Goal: Navigation & Orientation: Find specific page/section

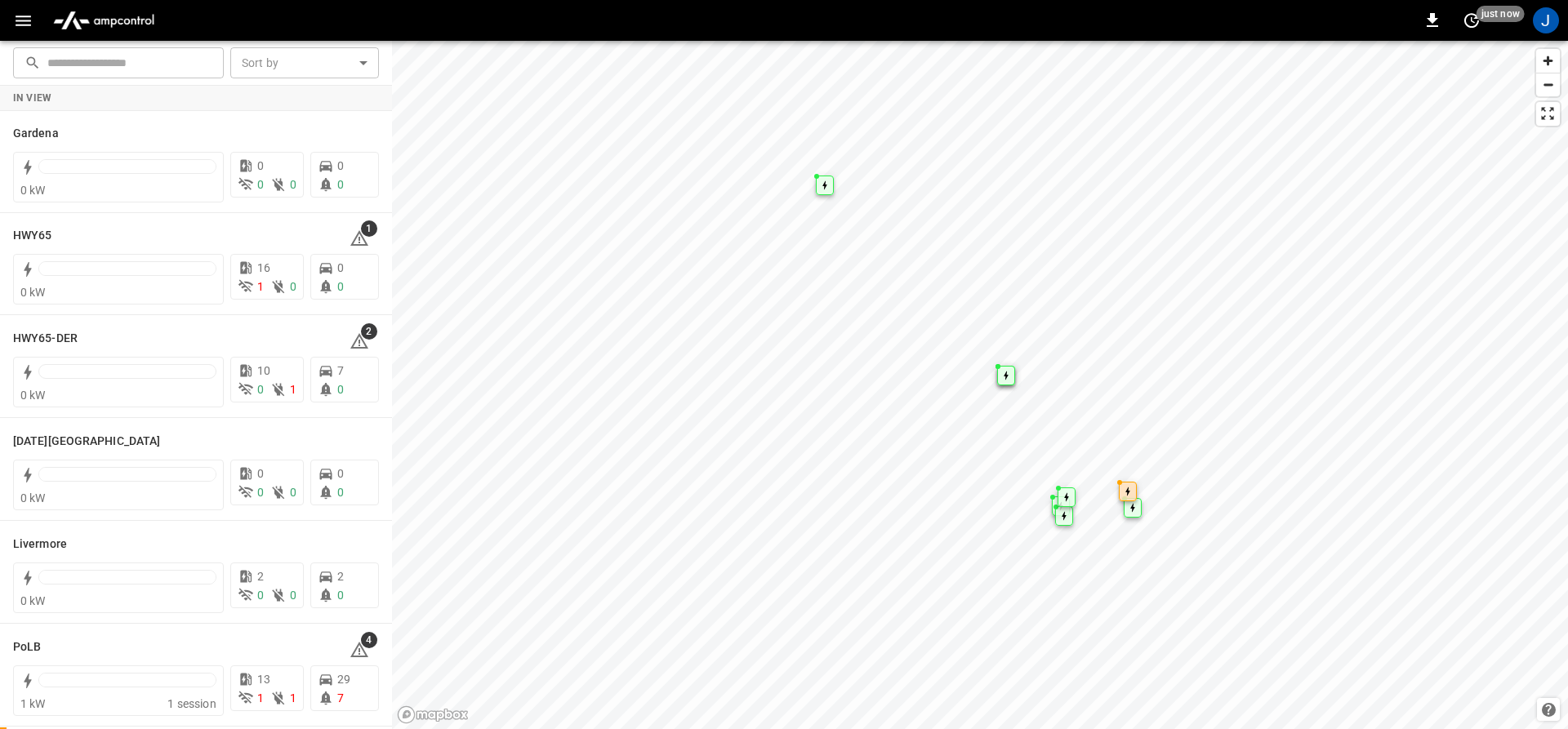
click at [23, 12] on icon "button" at bounding box center [23, 21] width 21 height 21
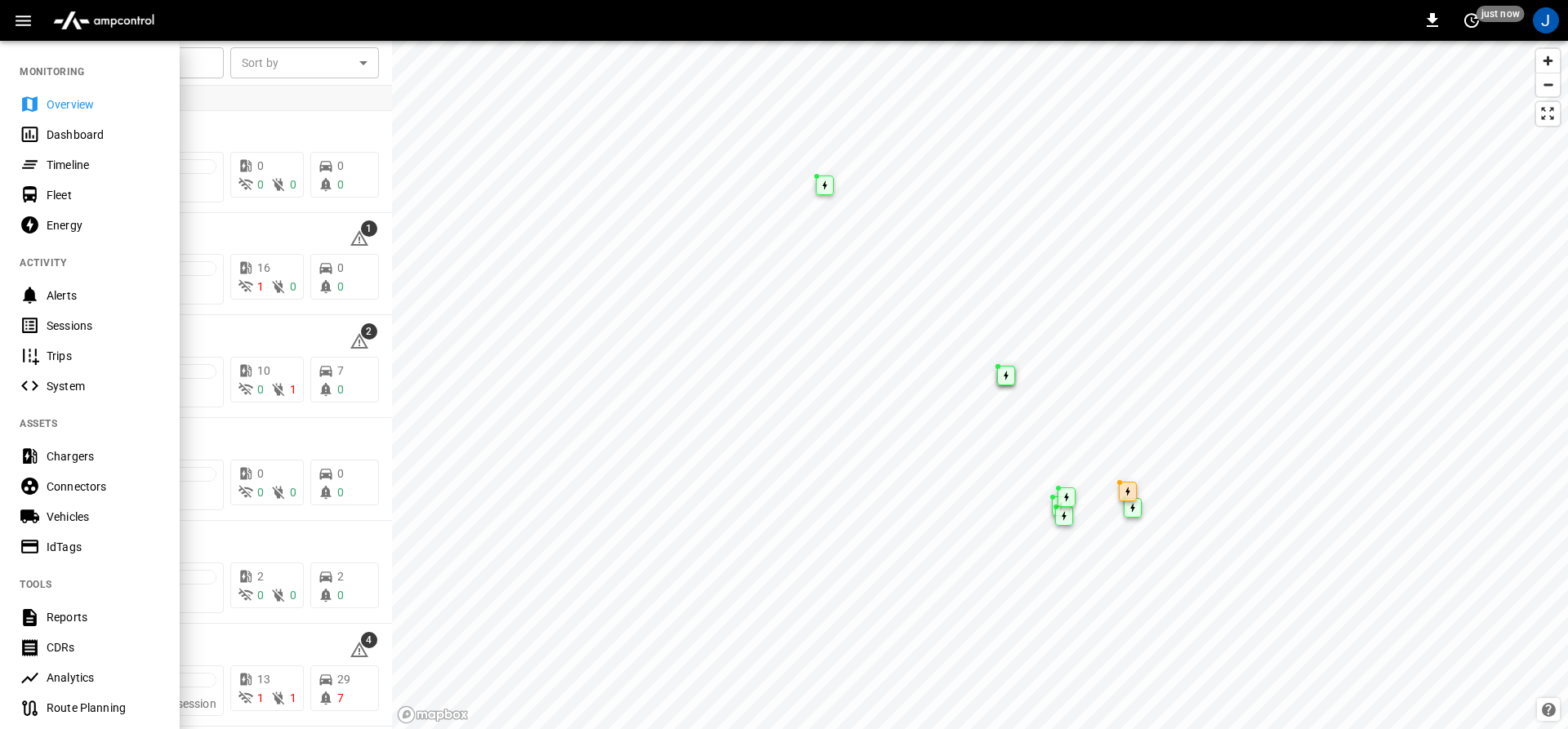
click at [27, 138] on icon at bounding box center [29, 135] width 17 height 16
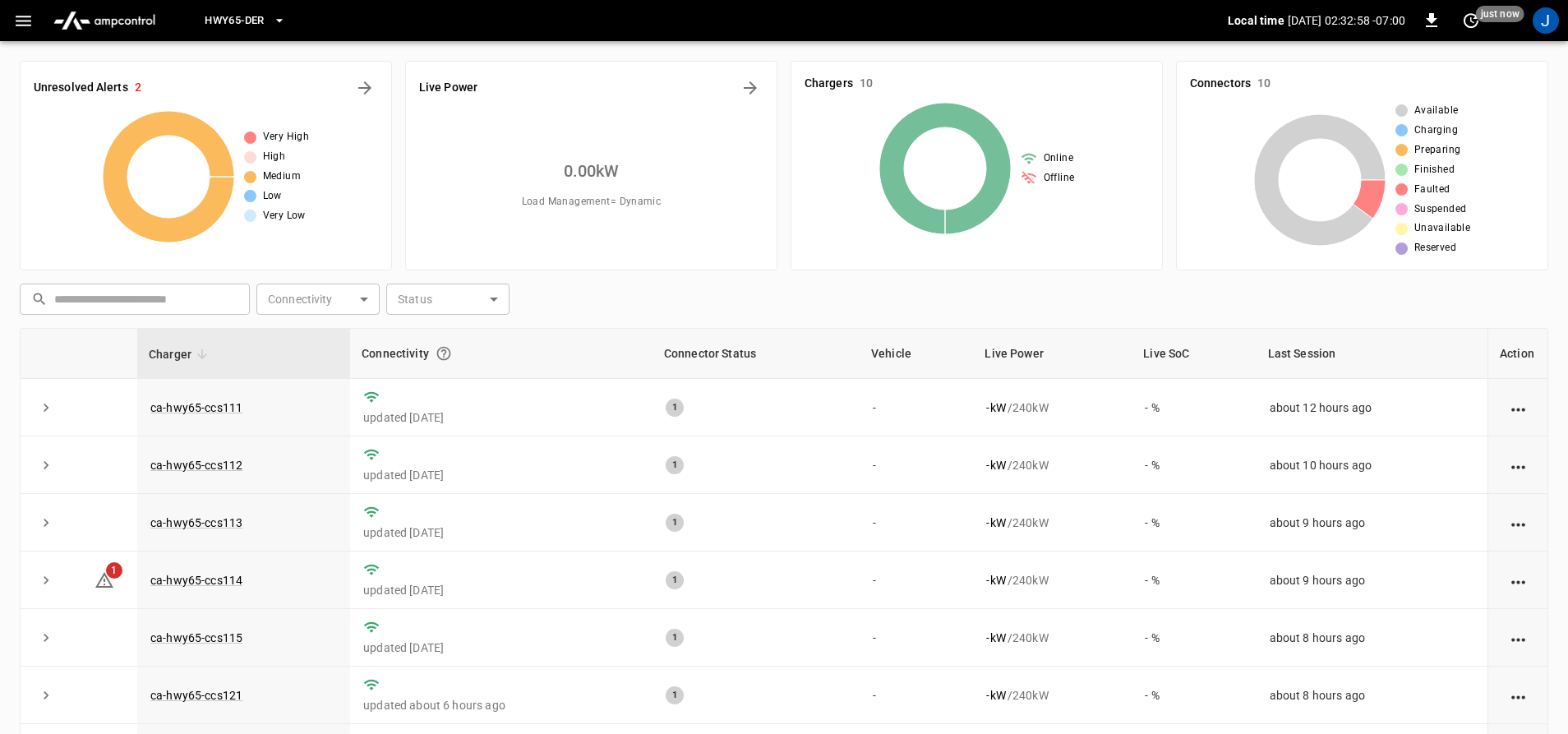
click at [224, 14] on span "HWY65-DER" at bounding box center [234, 21] width 59 height 19
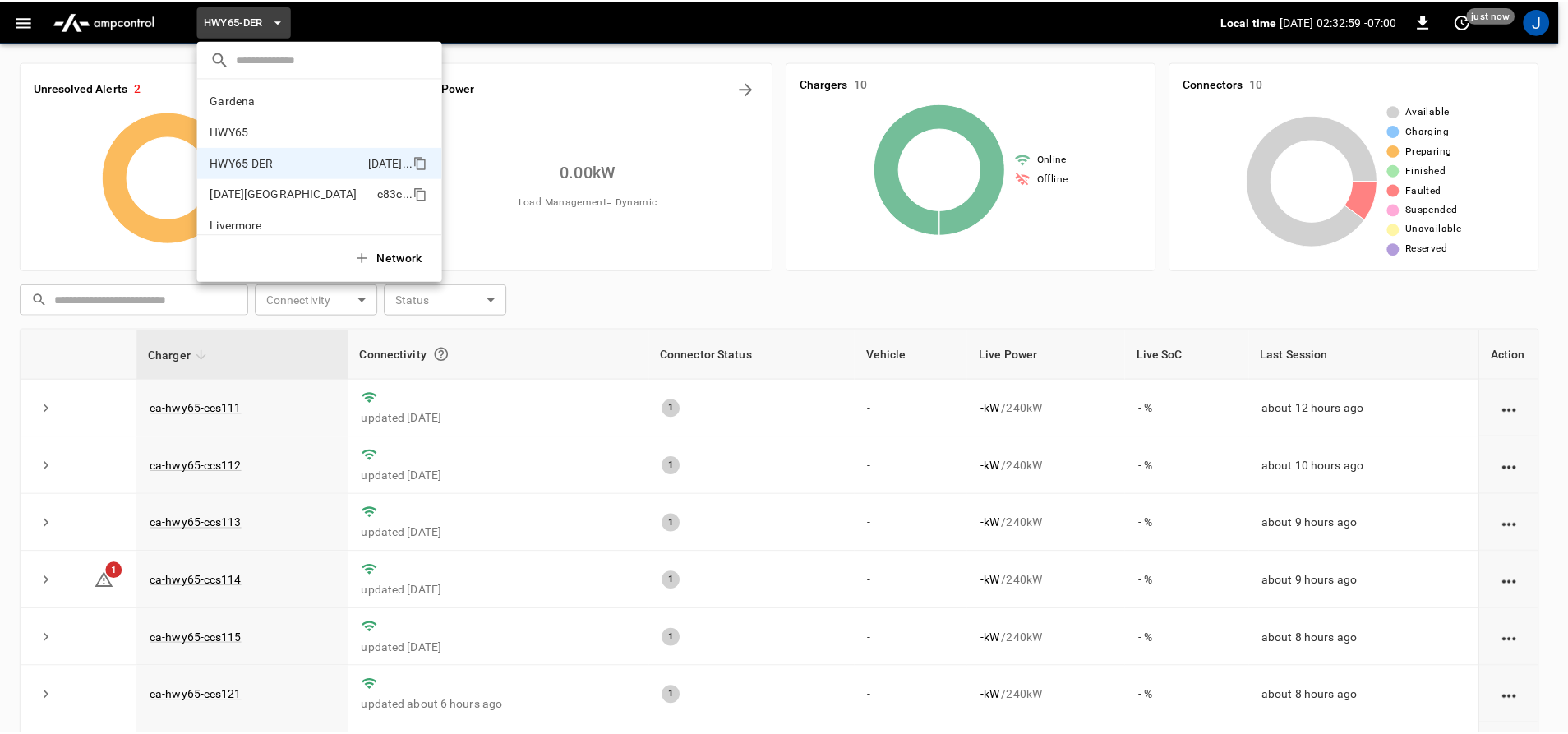
scroll to position [57, 0]
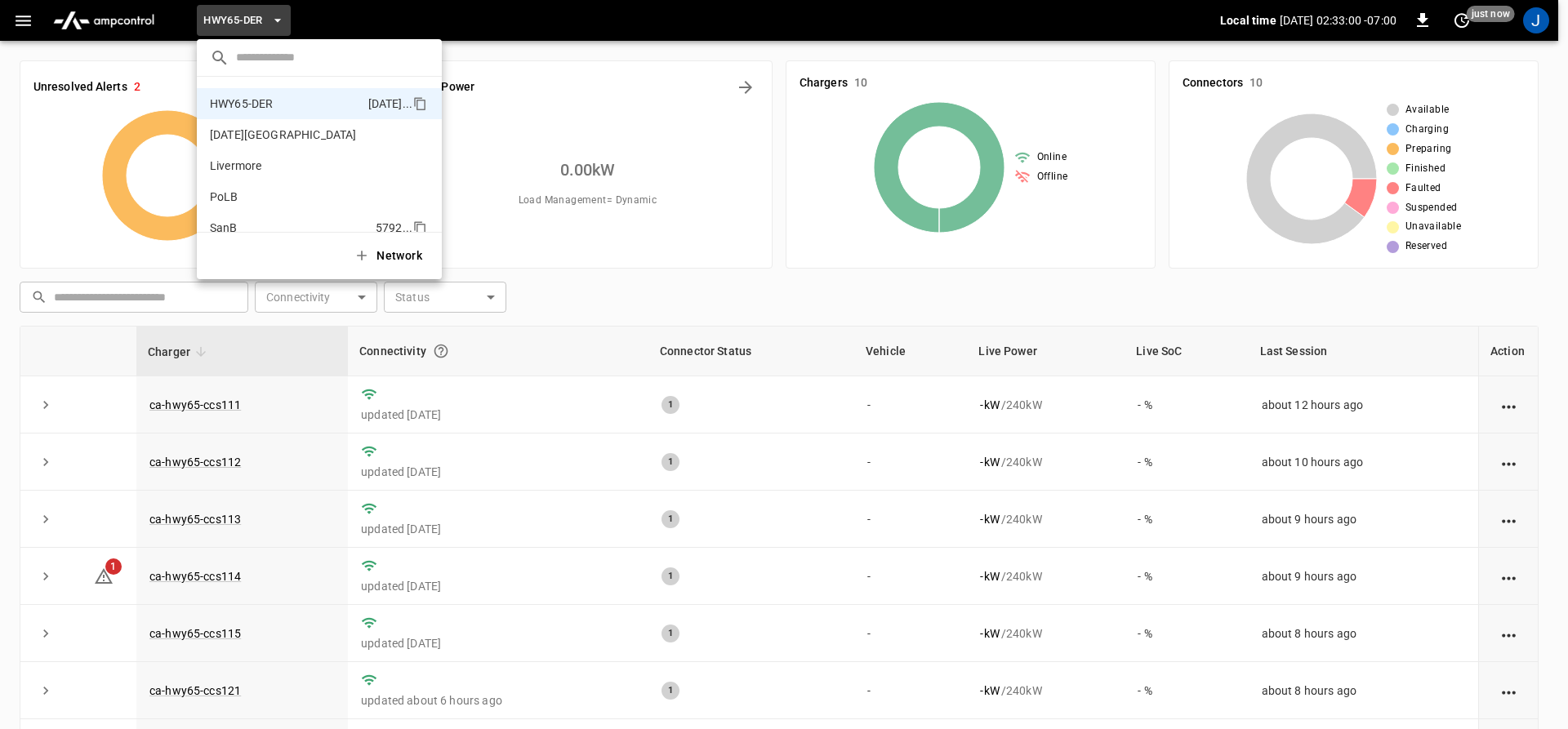
click at [220, 212] on li "SanB 5792 ..." at bounding box center [318, 228] width 245 height 31
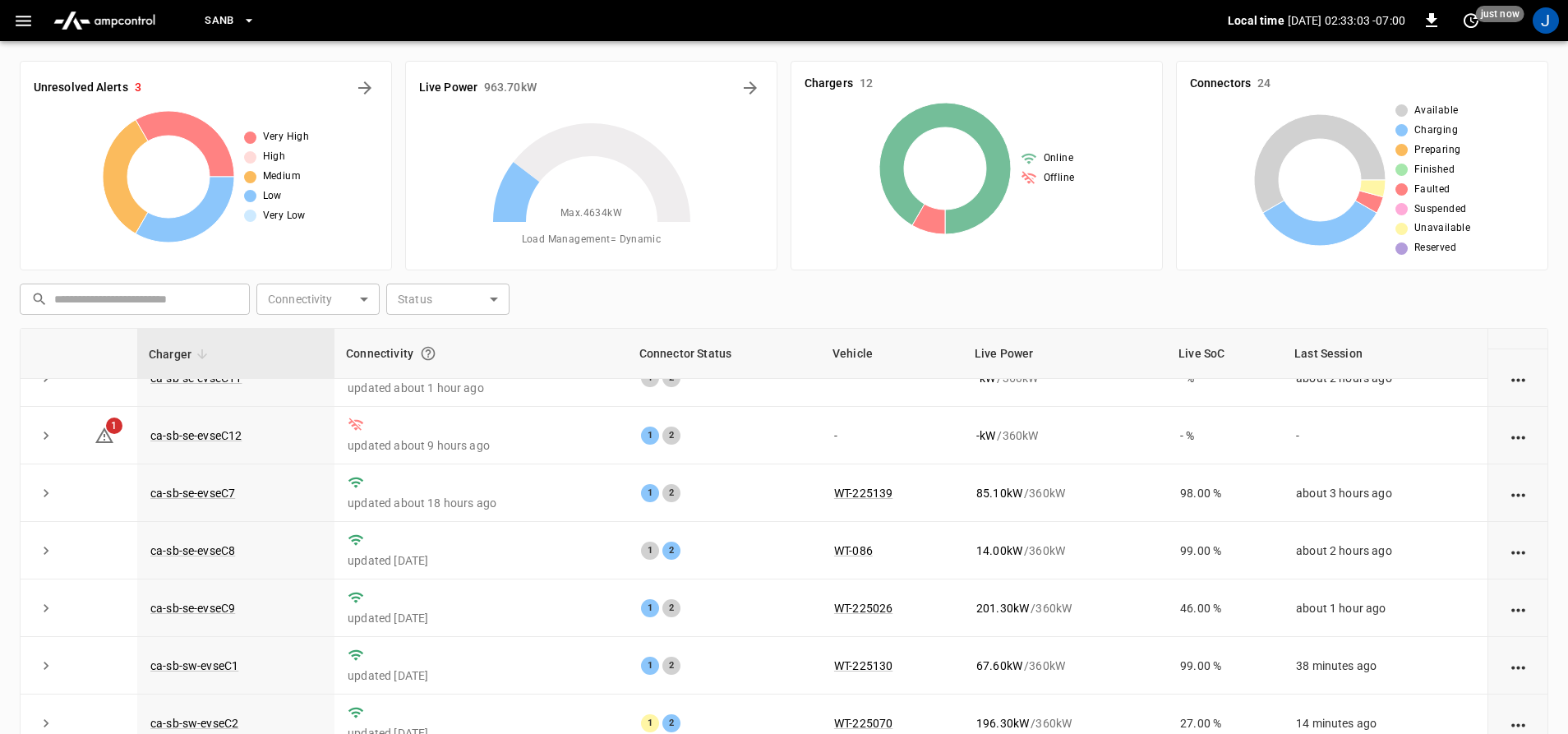
scroll to position [238, 0]
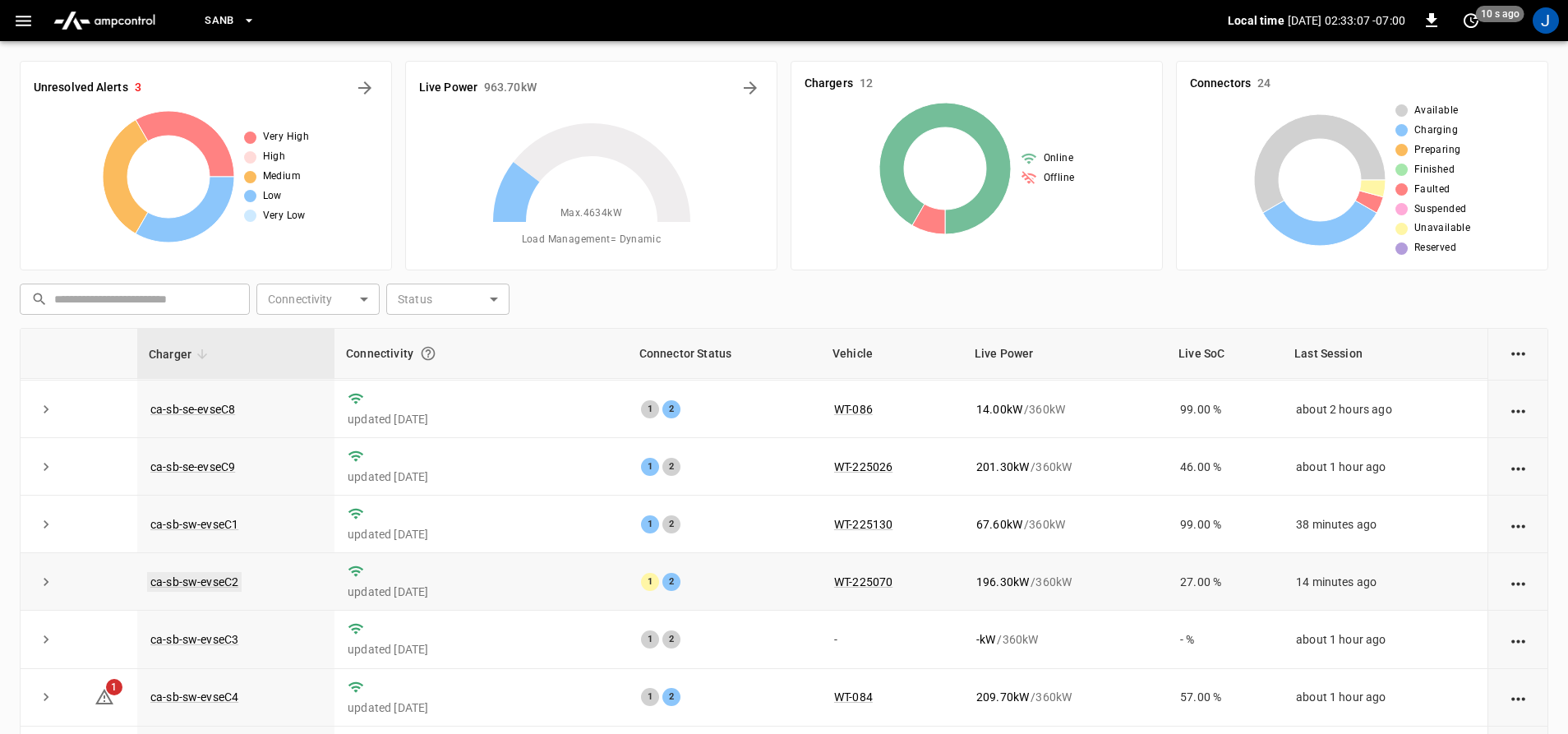
click at [212, 573] on link "ca-sb-sw-evseC2" at bounding box center [195, 582] width 95 height 20
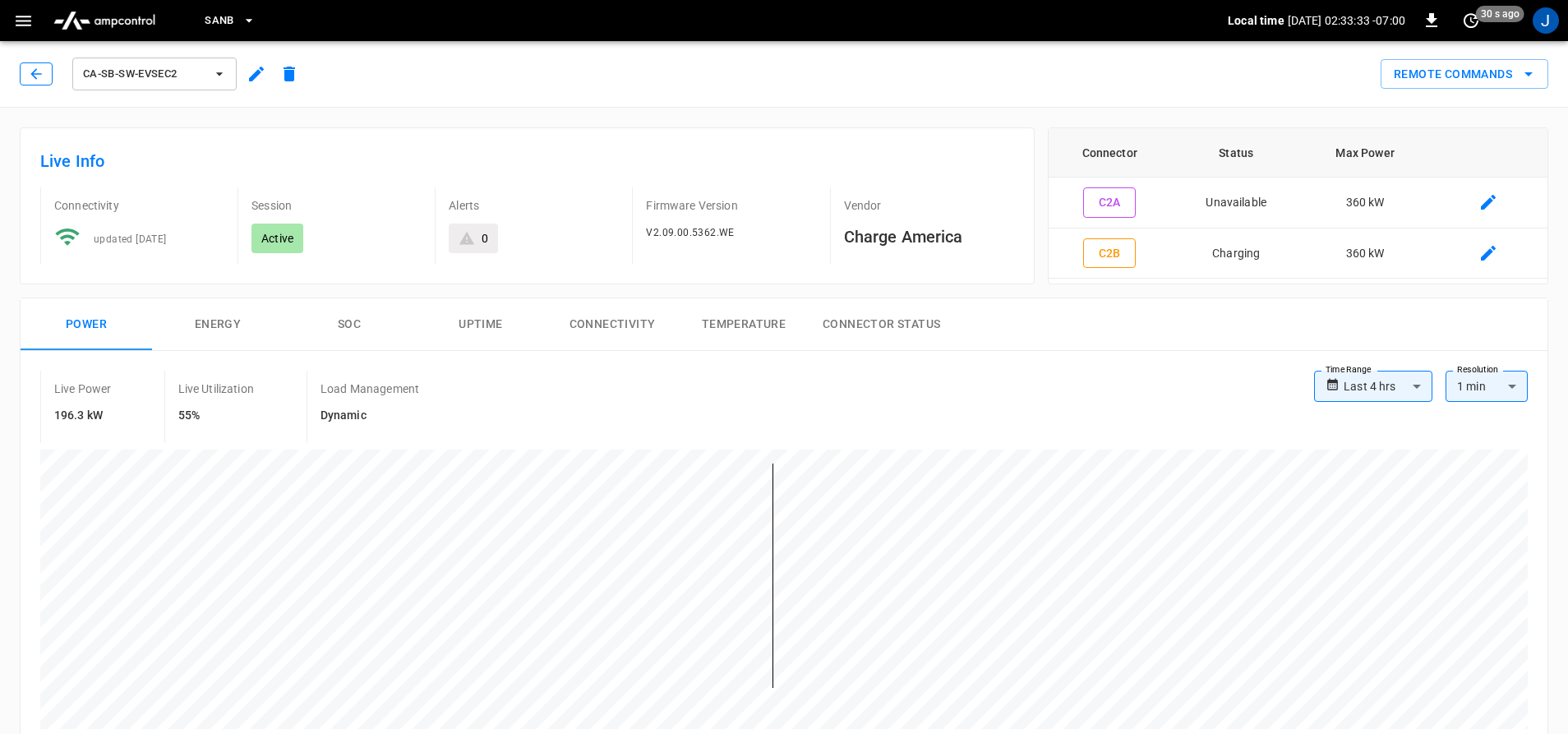
click at [42, 74] on icon "button" at bounding box center [36, 73] width 17 height 17
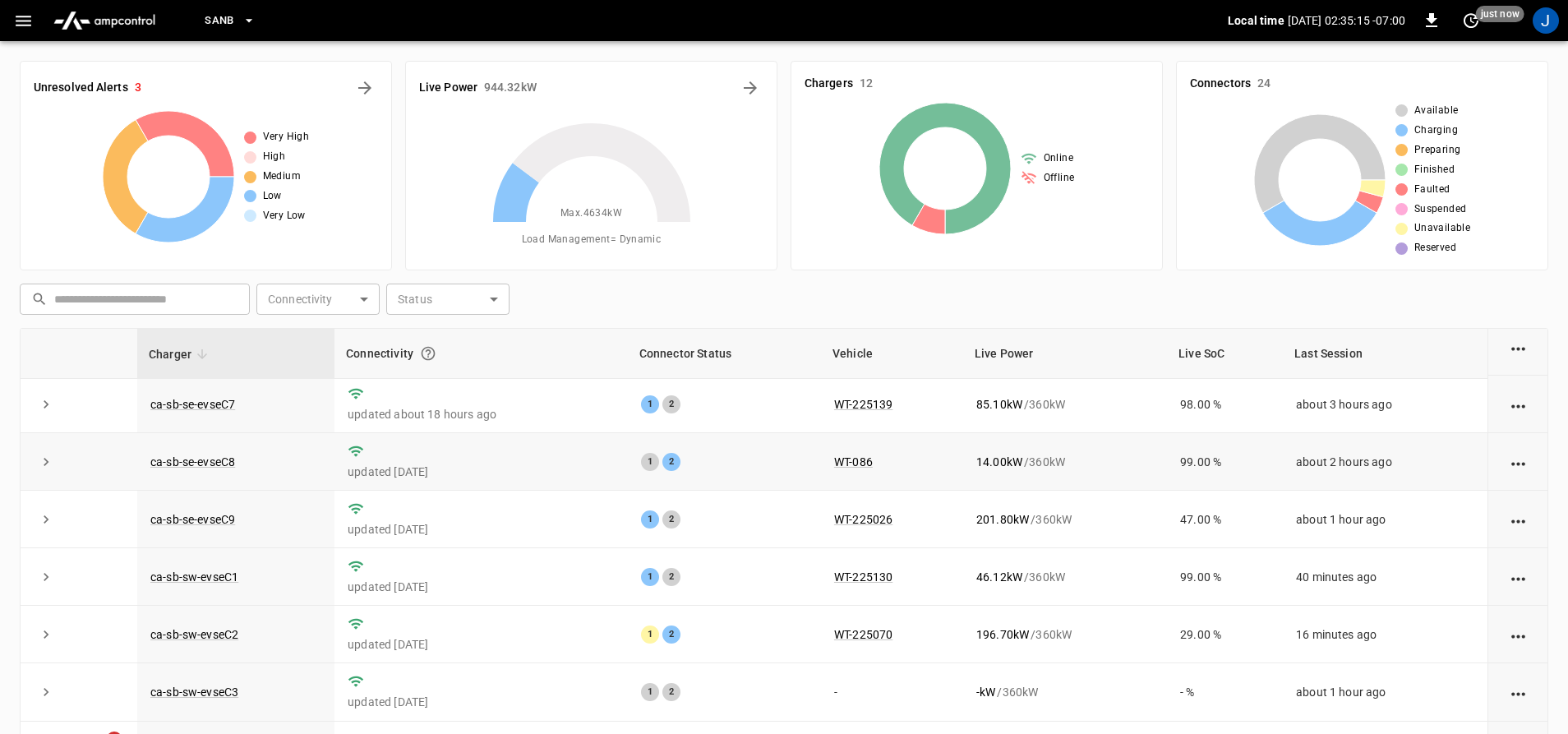
scroll to position [157, 0]
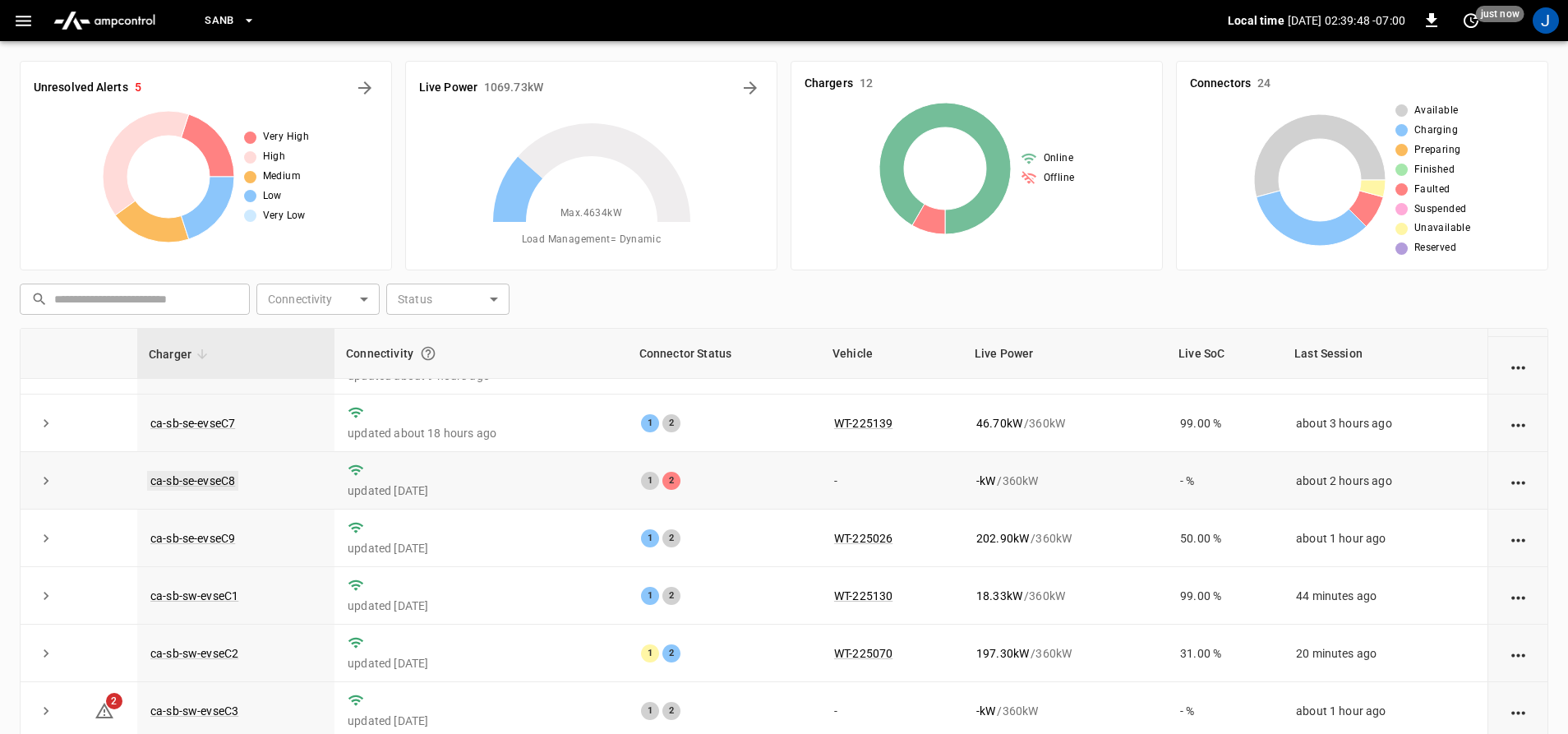
click at [222, 483] on link "ca-sb-se-evseC8" at bounding box center [193, 481] width 91 height 20
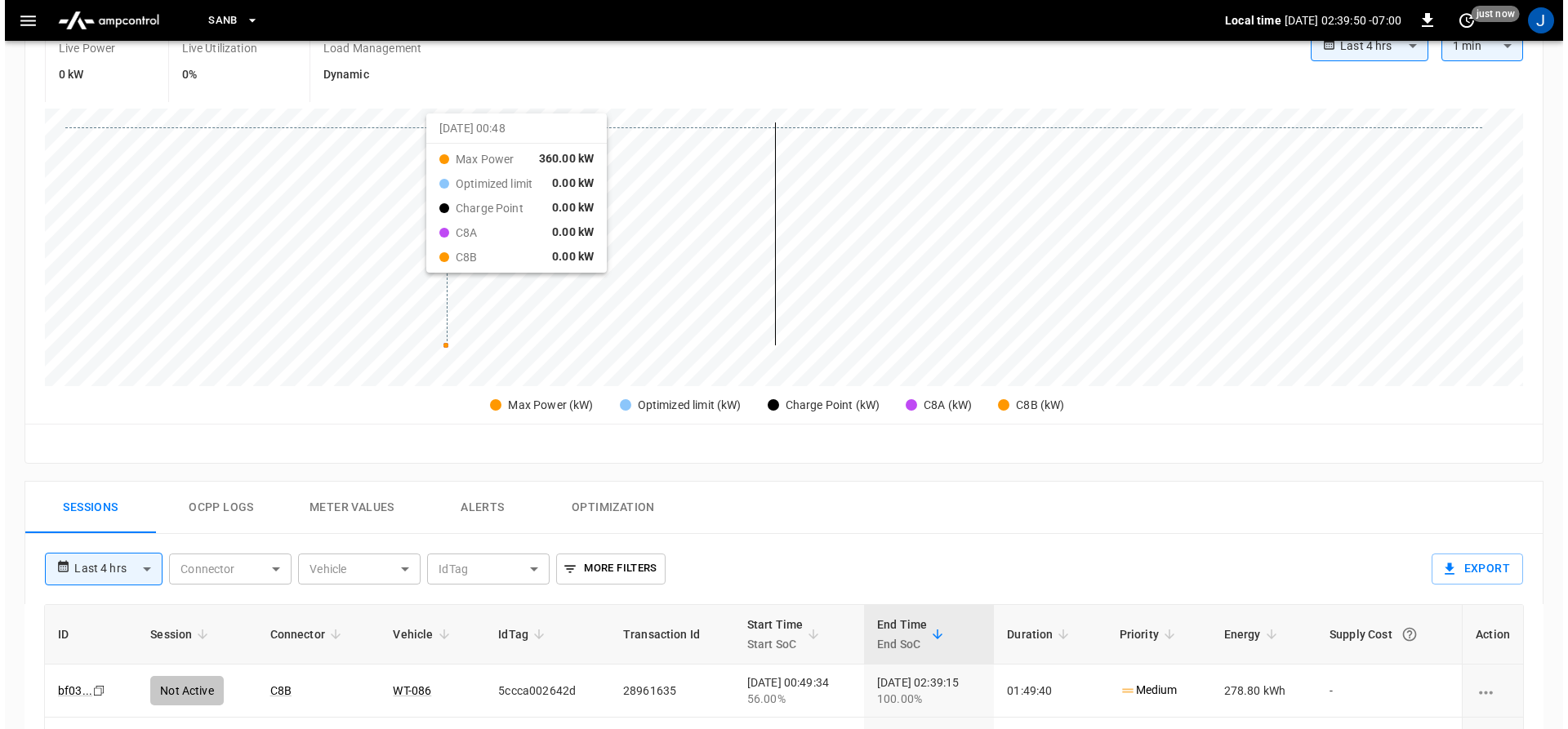
scroll to position [409, 0]
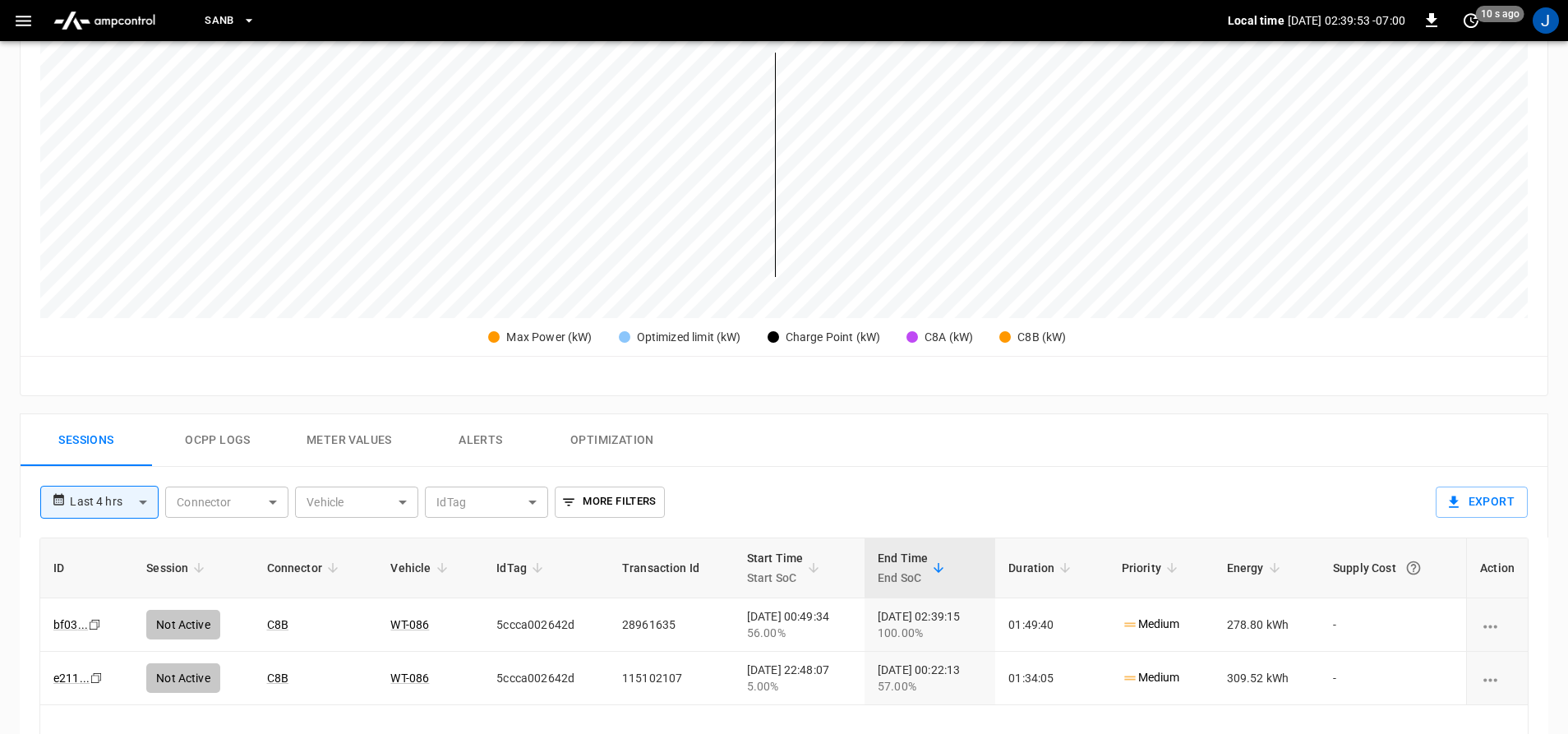
click at [17, 20] on icon "button" at bounding box center [24, 21] width 16 height 11
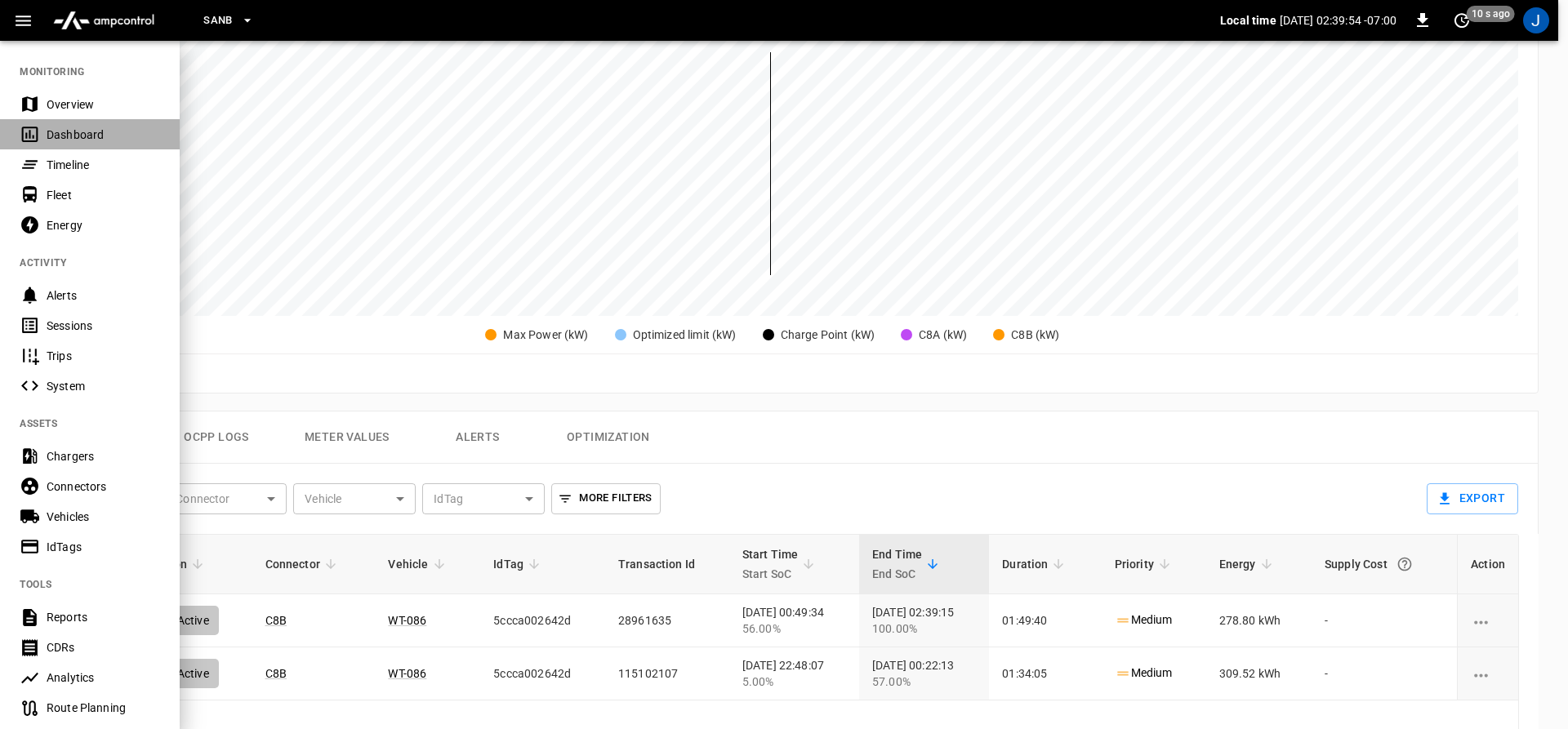
click at [19, 140] on div "Dashboard" at bounding box center [89, 134] width 180 height 30
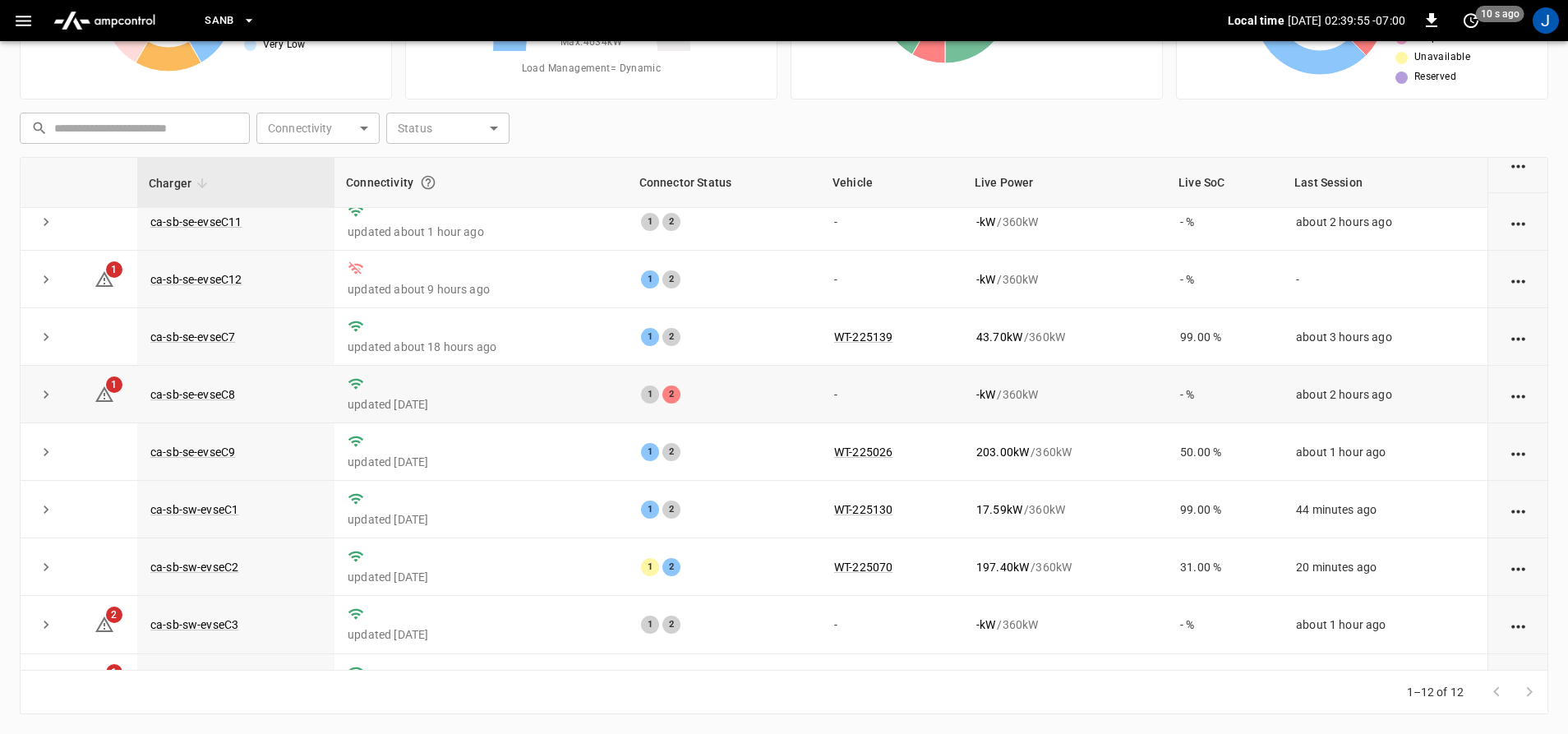
scroll to position [238, 0]
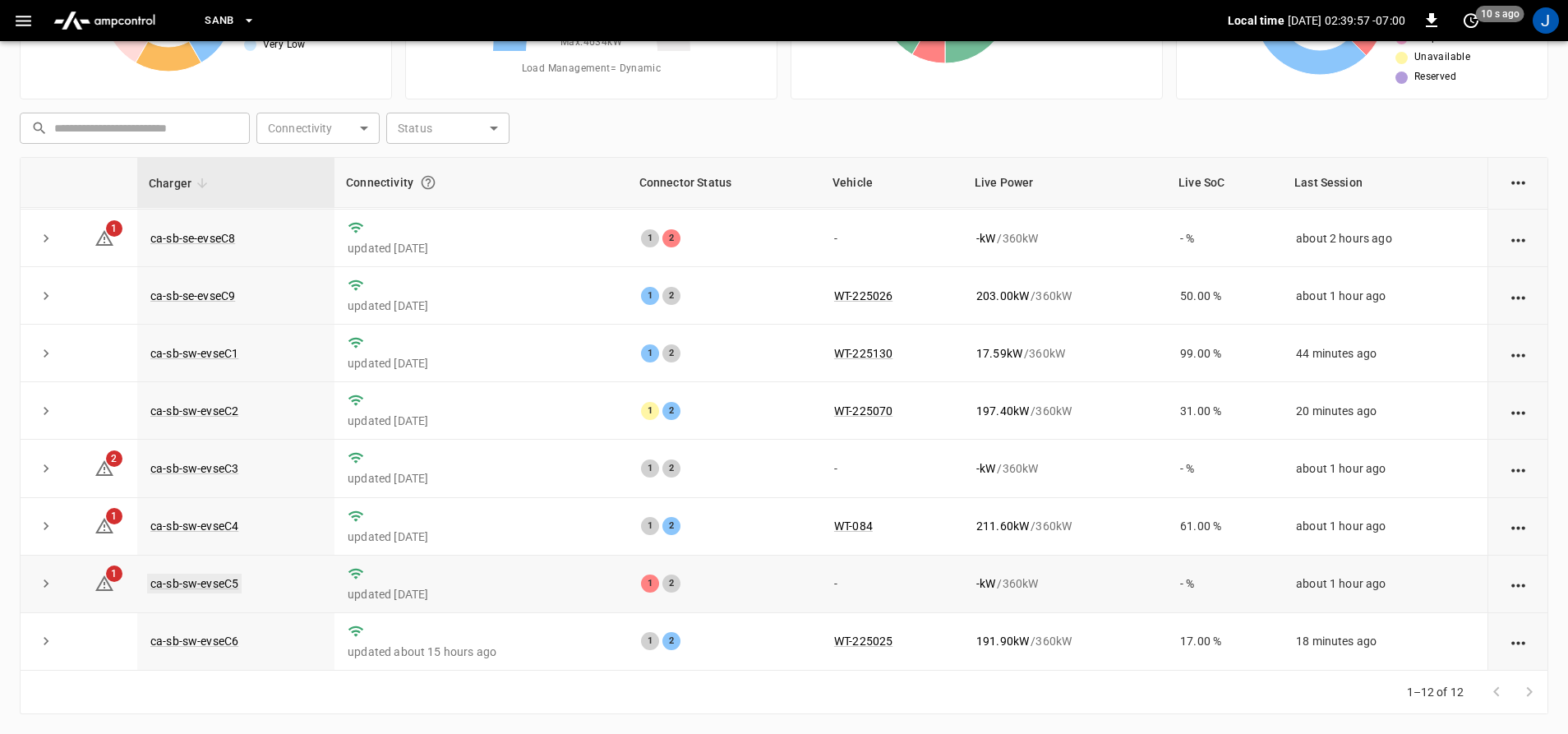
click at [230, 582] on link "ca-sb-sw-evseC5" at bounding box center [195, 584] width 95 height 20
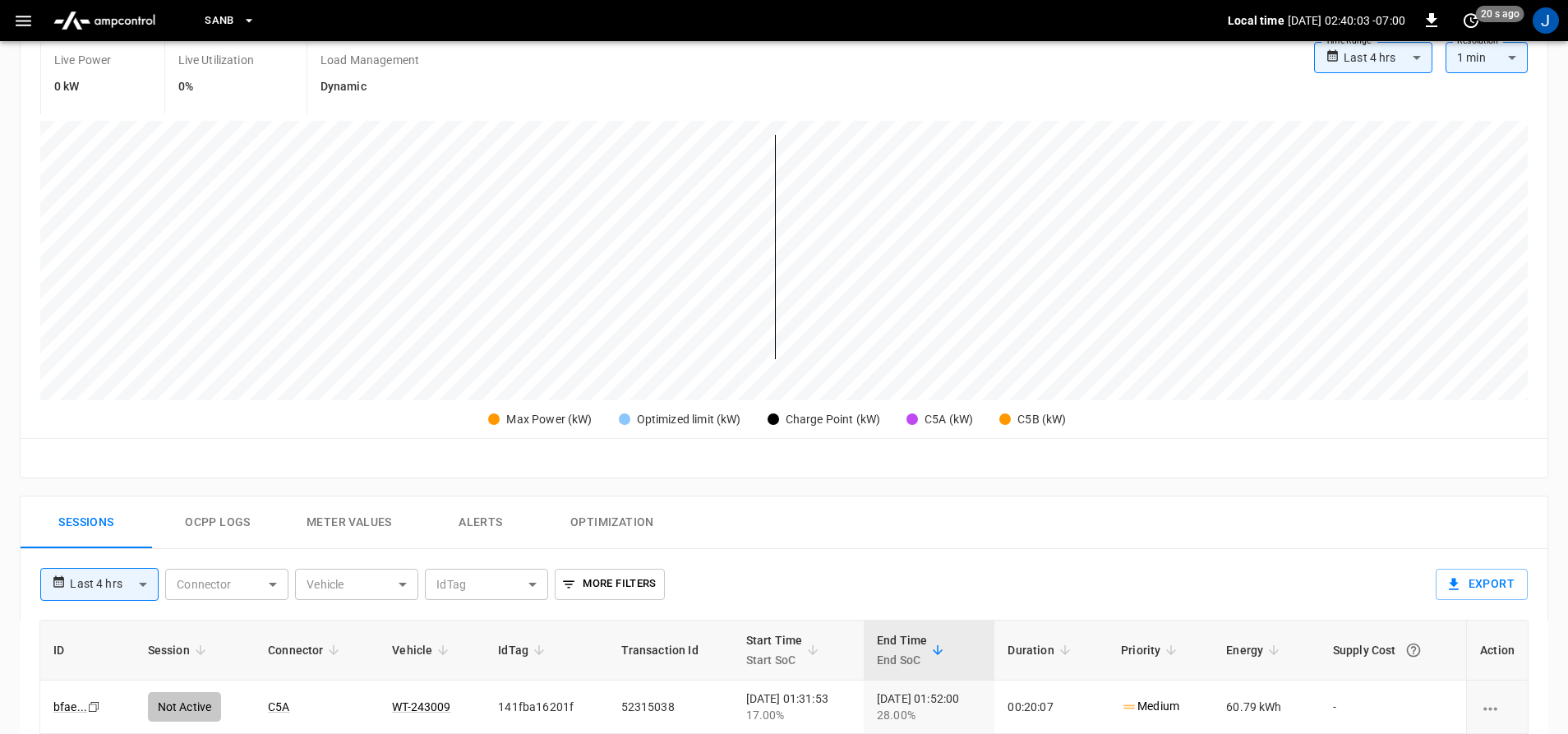
scroll to position [412, 0]
